Goal: Task Accomplishment & Management: Use online tool/utility

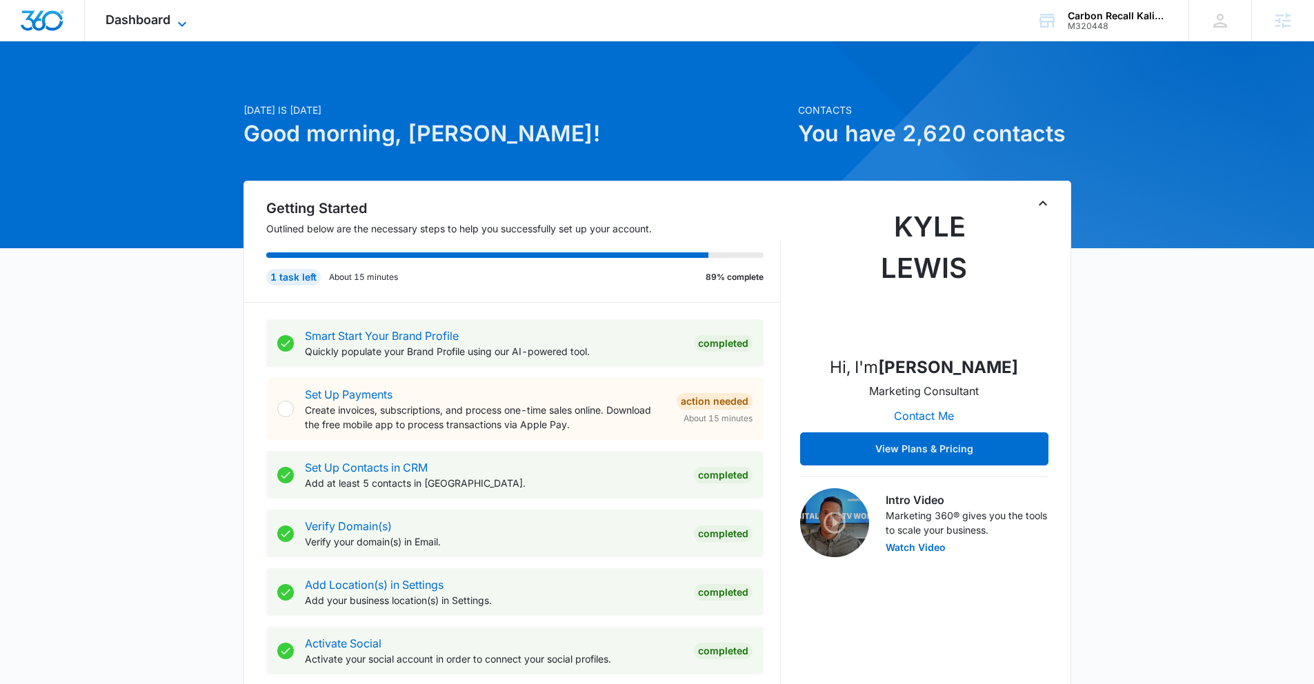
click at [166, 18] on span "Dashboard" at bounding box center [138, 19] width 65 height 14
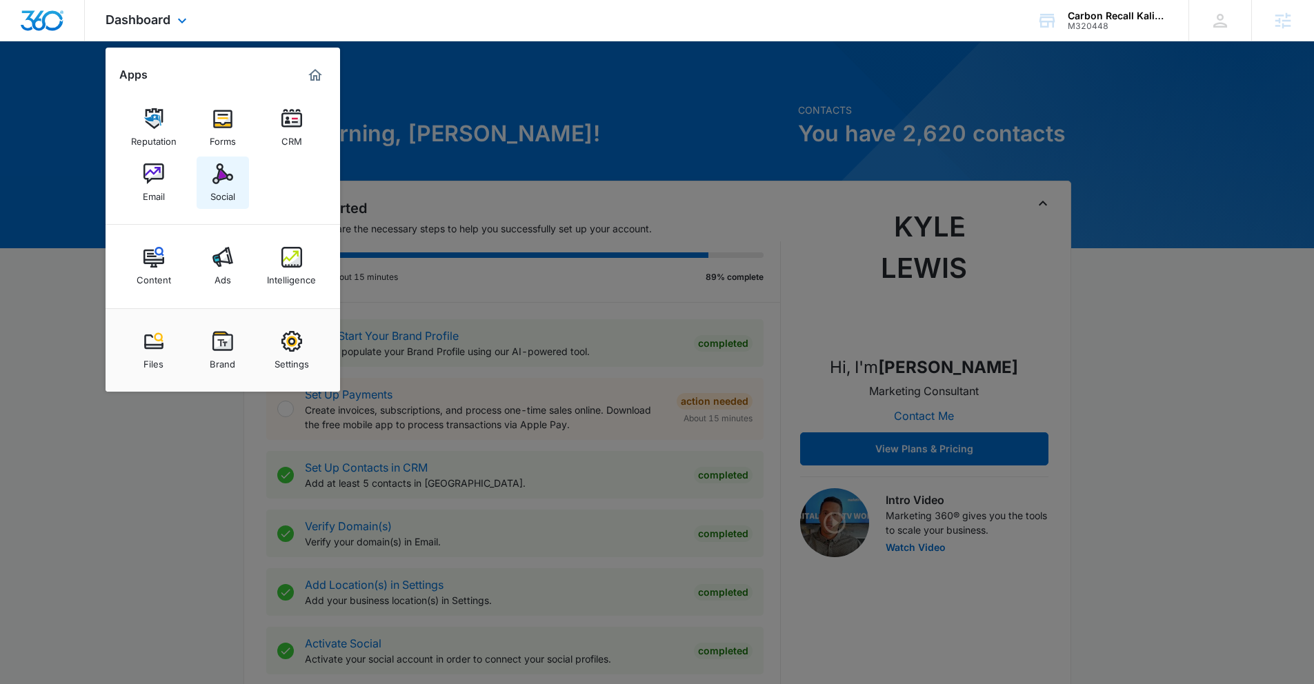
click at [240, 172] on link "Social" at bounding box center [223, 183] width 52 height 52
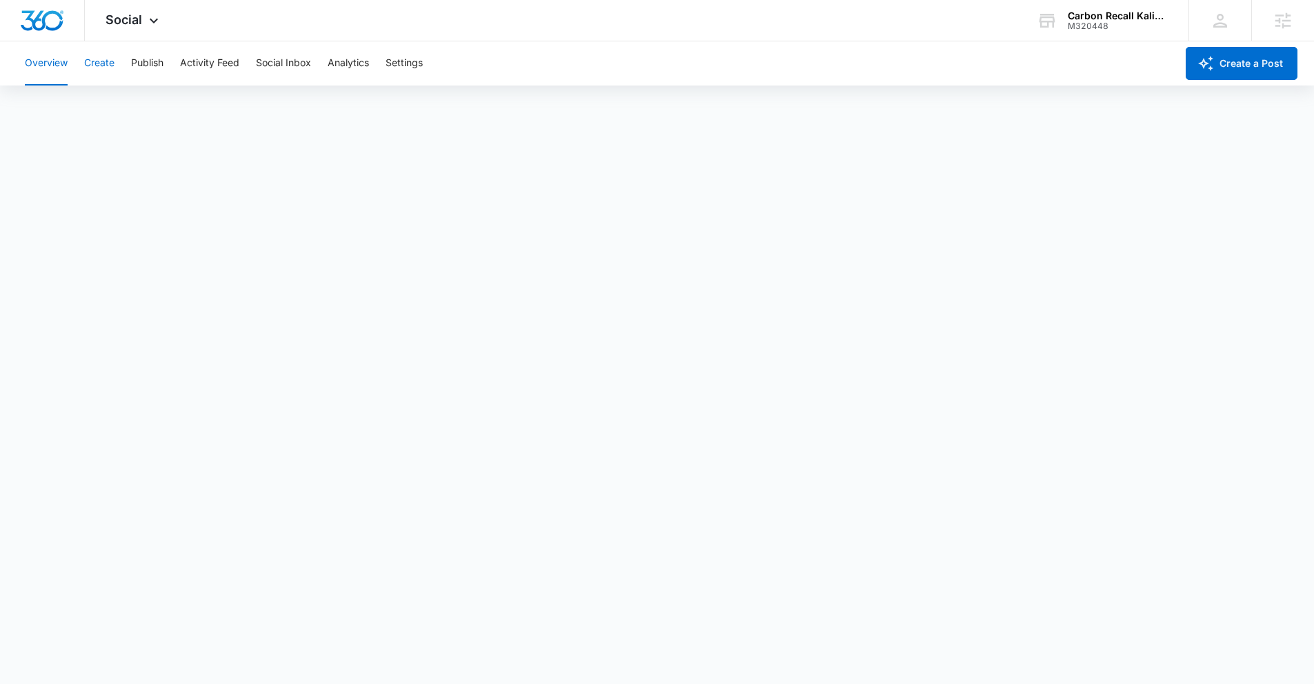
click at [97, 58] on button "Create" at bounding box center [99, 63] width 30 height 44
click at [91, 63] on button "Create" at bounding box center [99, 63] width 30 height 44
click at [137, 61] on button "Publish" at bounding box center [147, 63] width 32 height 44
click at [102, 103] on button "Schedules" at bounding box center [105, 105] width 47 height 39
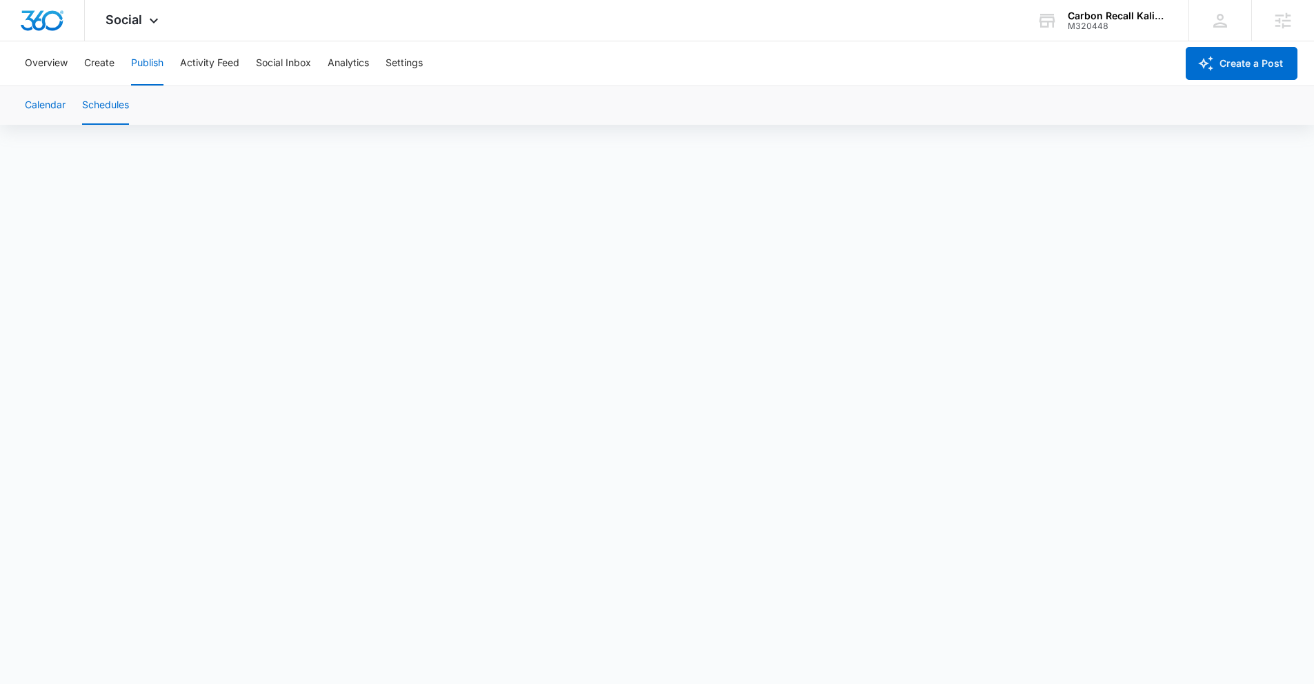
click at [48, 104] on button "Calendar" at bounding box center [45, 105] width 41 height 39
click at [152, 25] on icon at bounding box center [154, 24] width 17 height 17
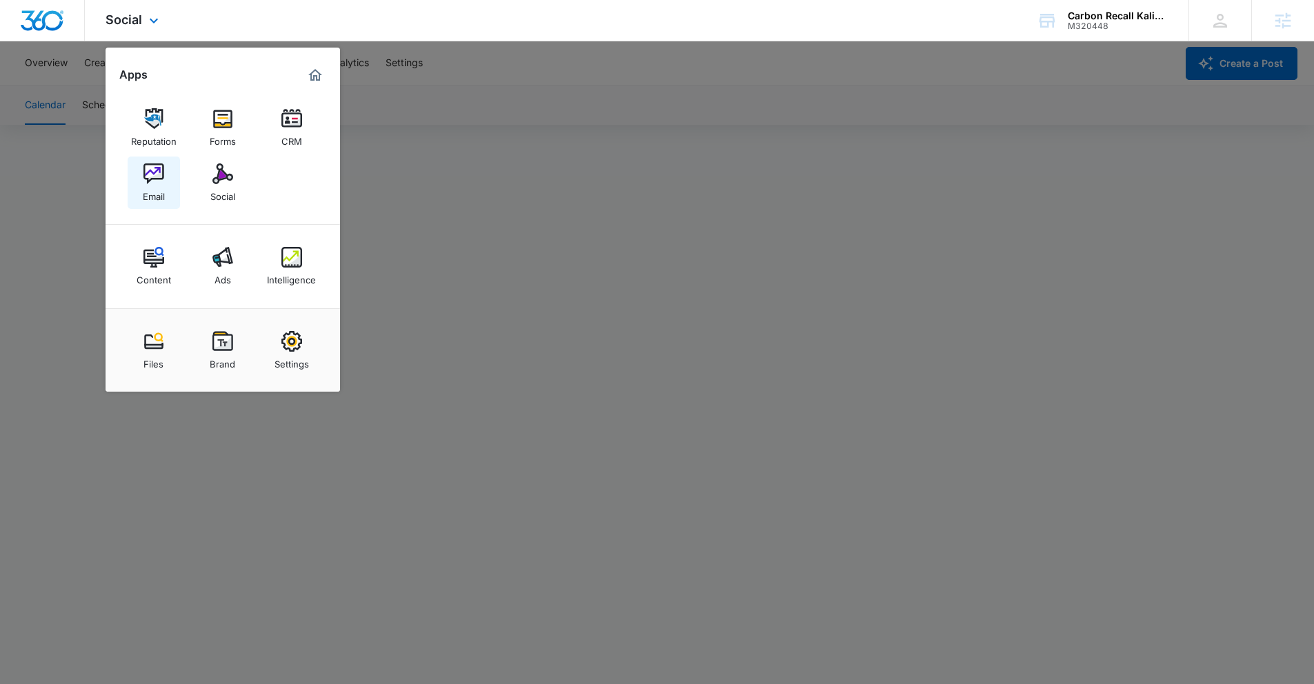
click at [157, 177] on img at bounding box center [153, 173] width 21 height 21
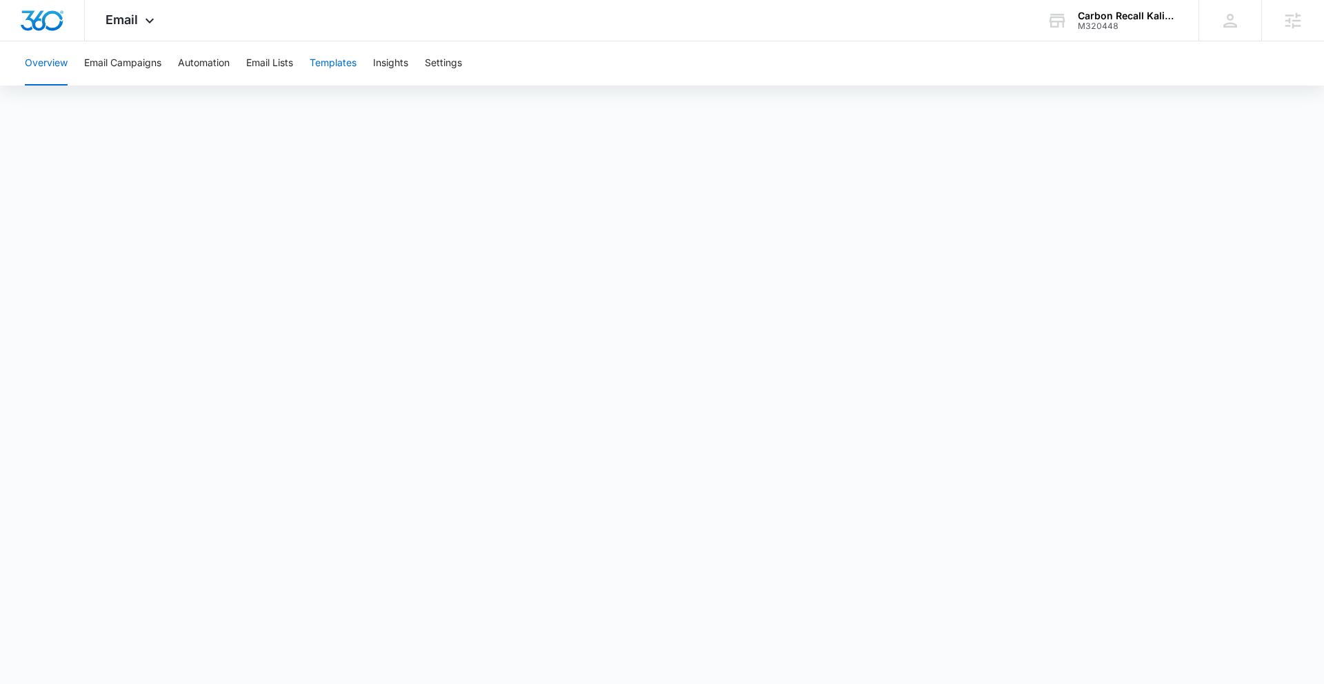
click at [352, 59] on button "Templates" at bounding box center [333, 63] width 47 height 44
click at [60, 57] on button "Overview" at bounding box center [46, 63] width 43 height 44
click at [316, 70] on button "Templates" at bounding box center [333, 63] width 47 height 44
click at [150, 17] on icon at bounding box center [149, 24] width 17 height 17
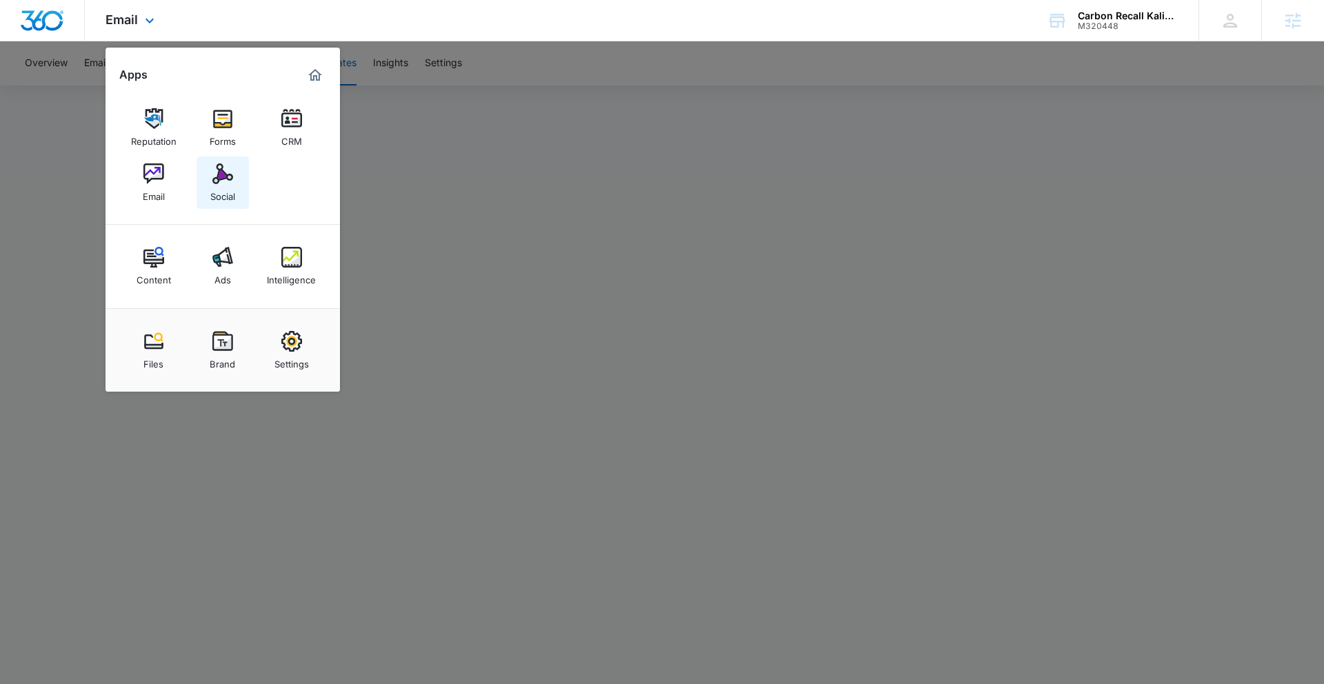
click at [219, 177] on img at bounding box center [222, 173] width 21 height 21
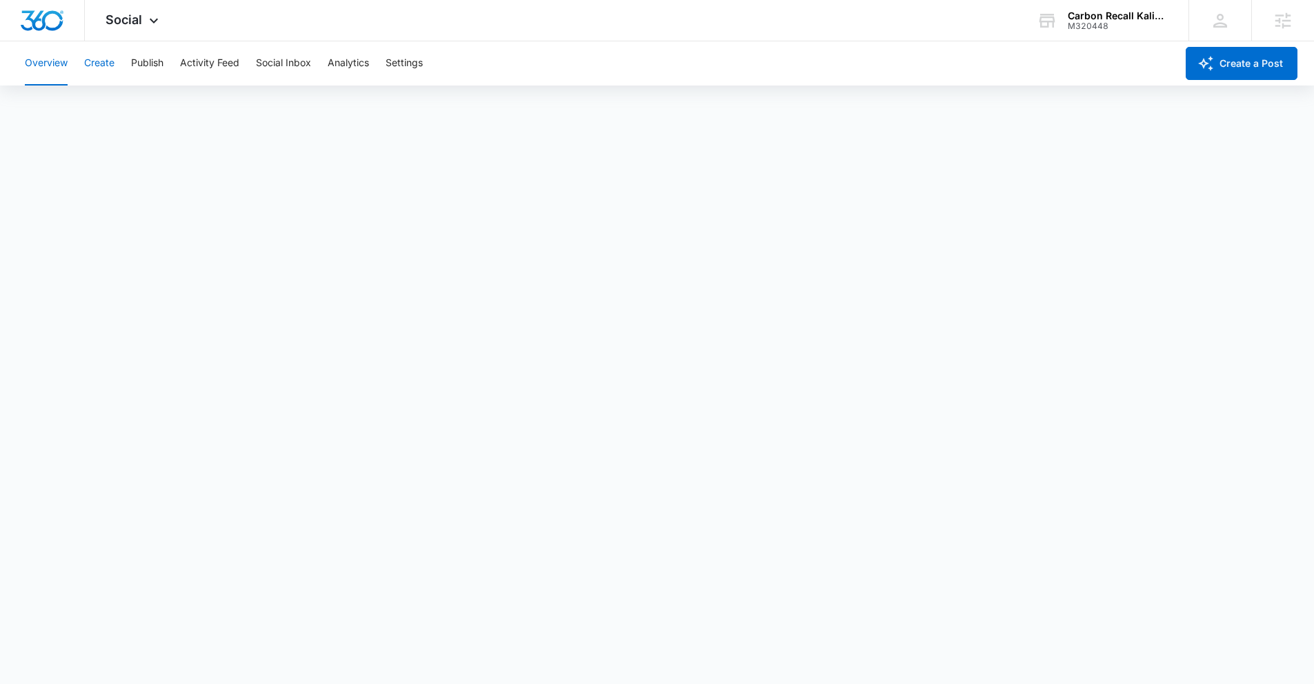
click at [109, 63] on button "Create" at bounding box center [99, 63] width 30 height 44
click at [146, 18] on icon at bounding box center [154, 24] width 17 height 17
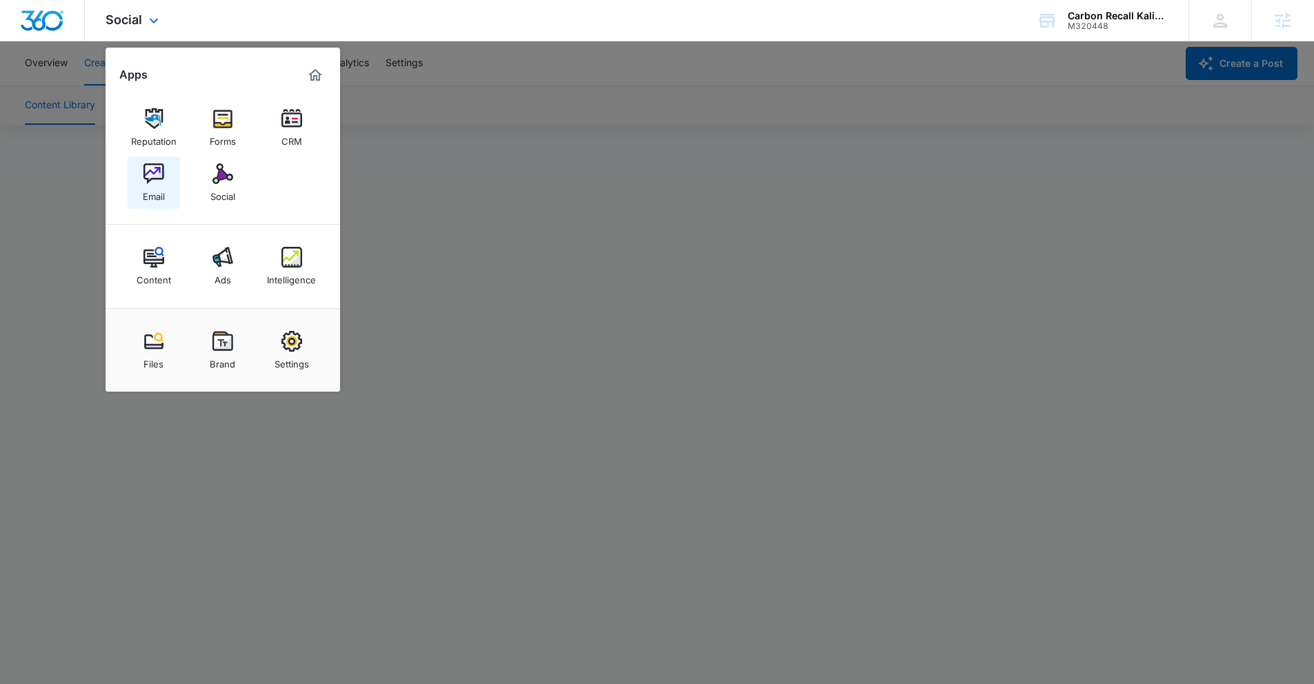
click at [160, 187] on div "Email" at bounding box center [154, 193] width 22 height 18
